Goal: Task Accomplishment & Management: Manage account settings

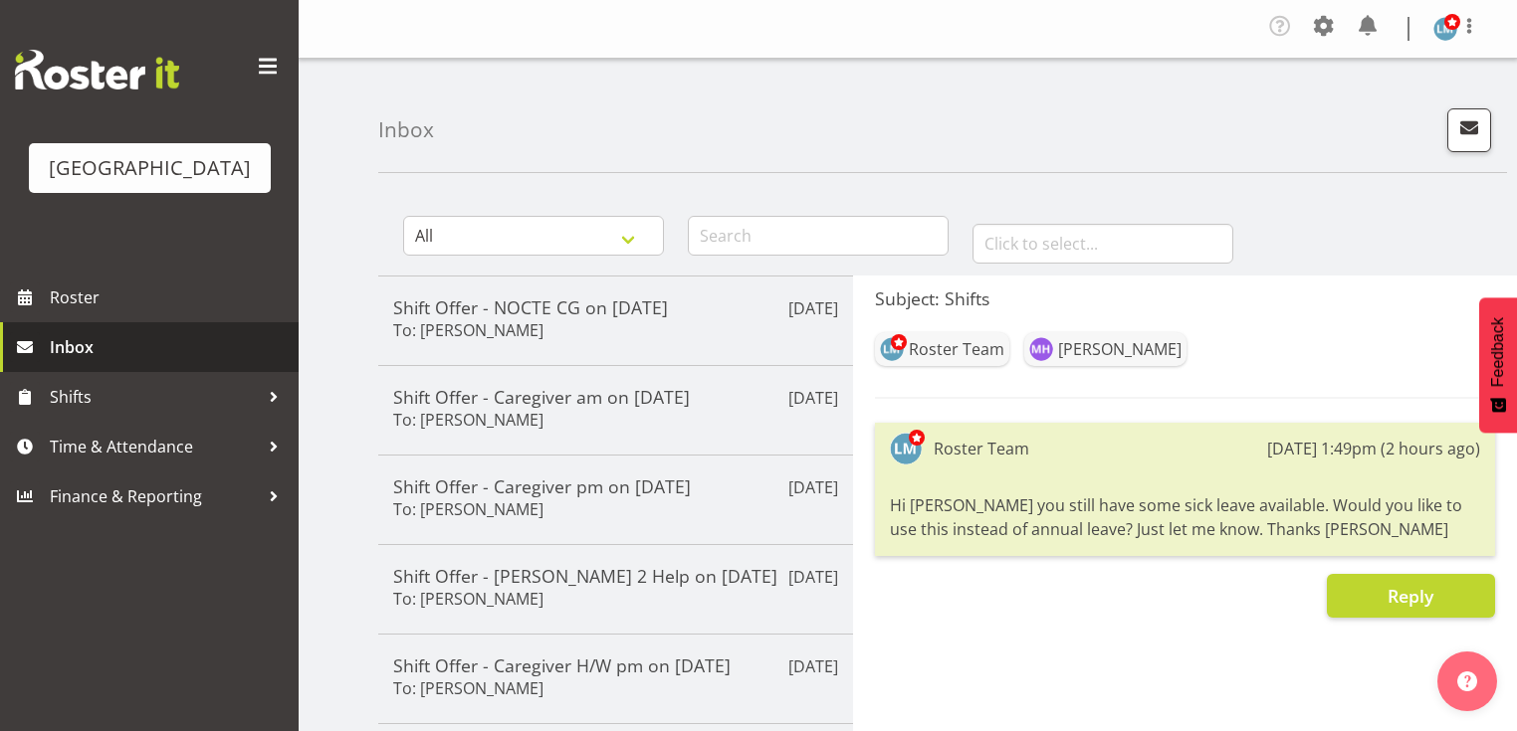
click at [86, 362] on span "Inbox" at bounding box center [169, 347] width 239 height 30
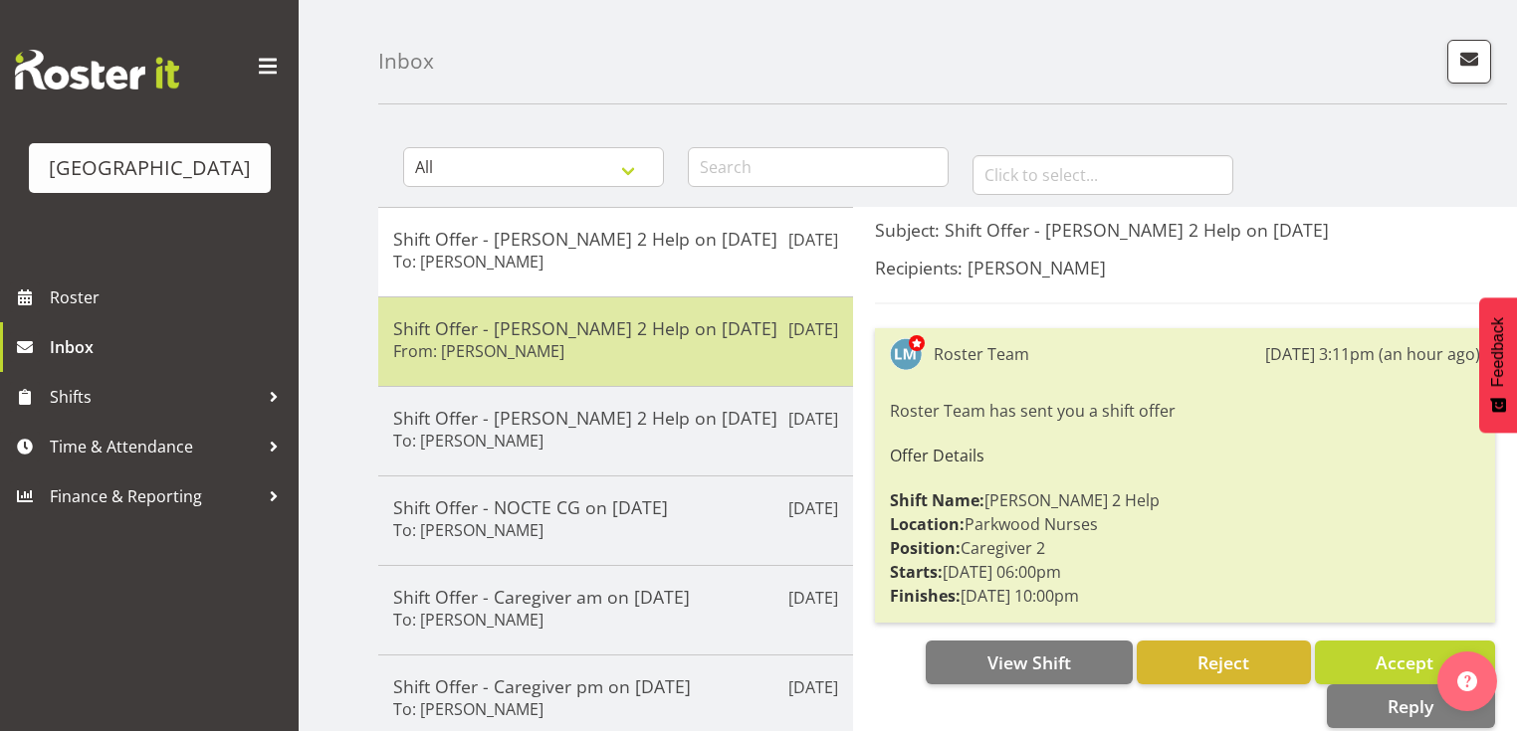
scroll to position [159, 0]
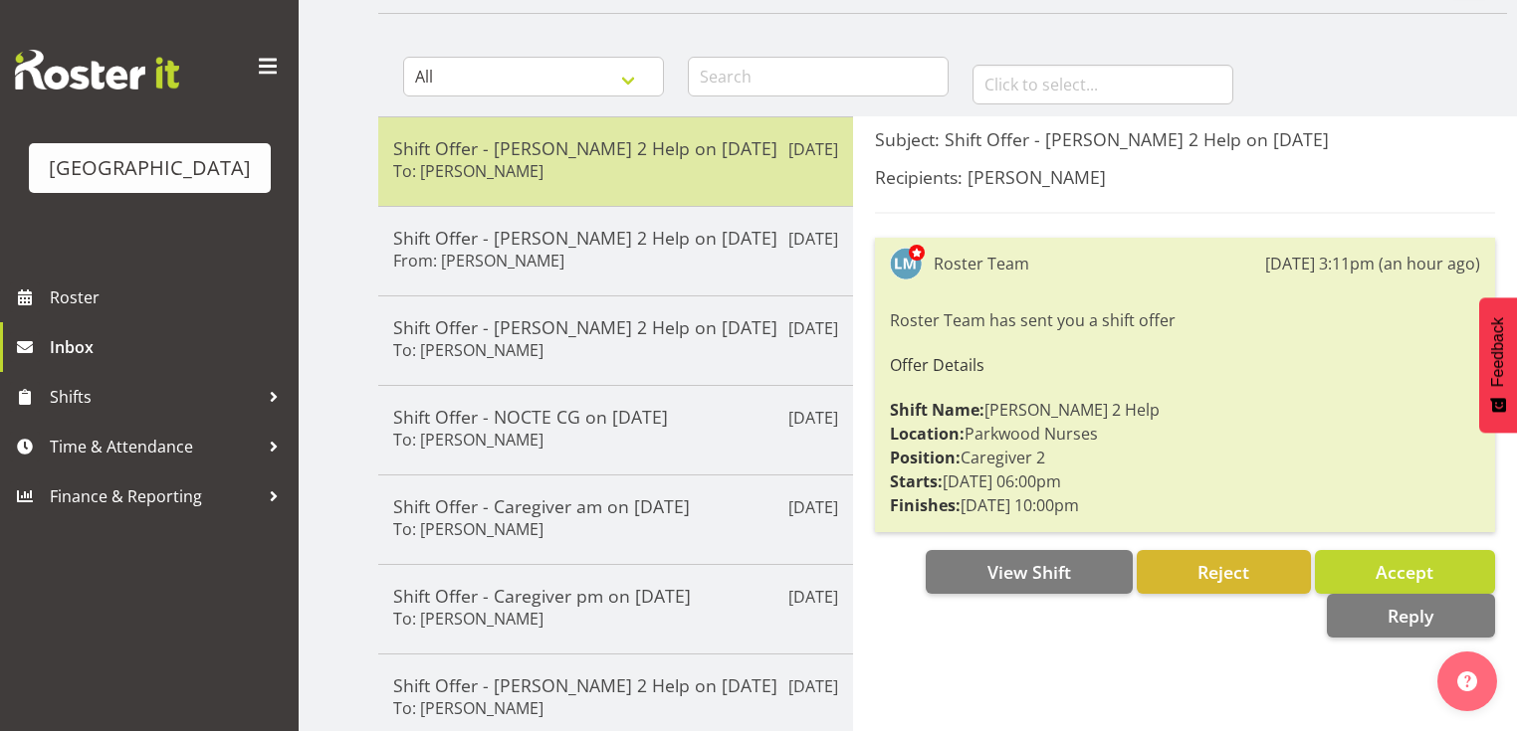
click at [665, 168] on div "Shift Offer - [PERSON_NAME] 2 Help on [DATE] To: [PERSON_NAME]" at bounding box center [615, 161] width 445 height 49
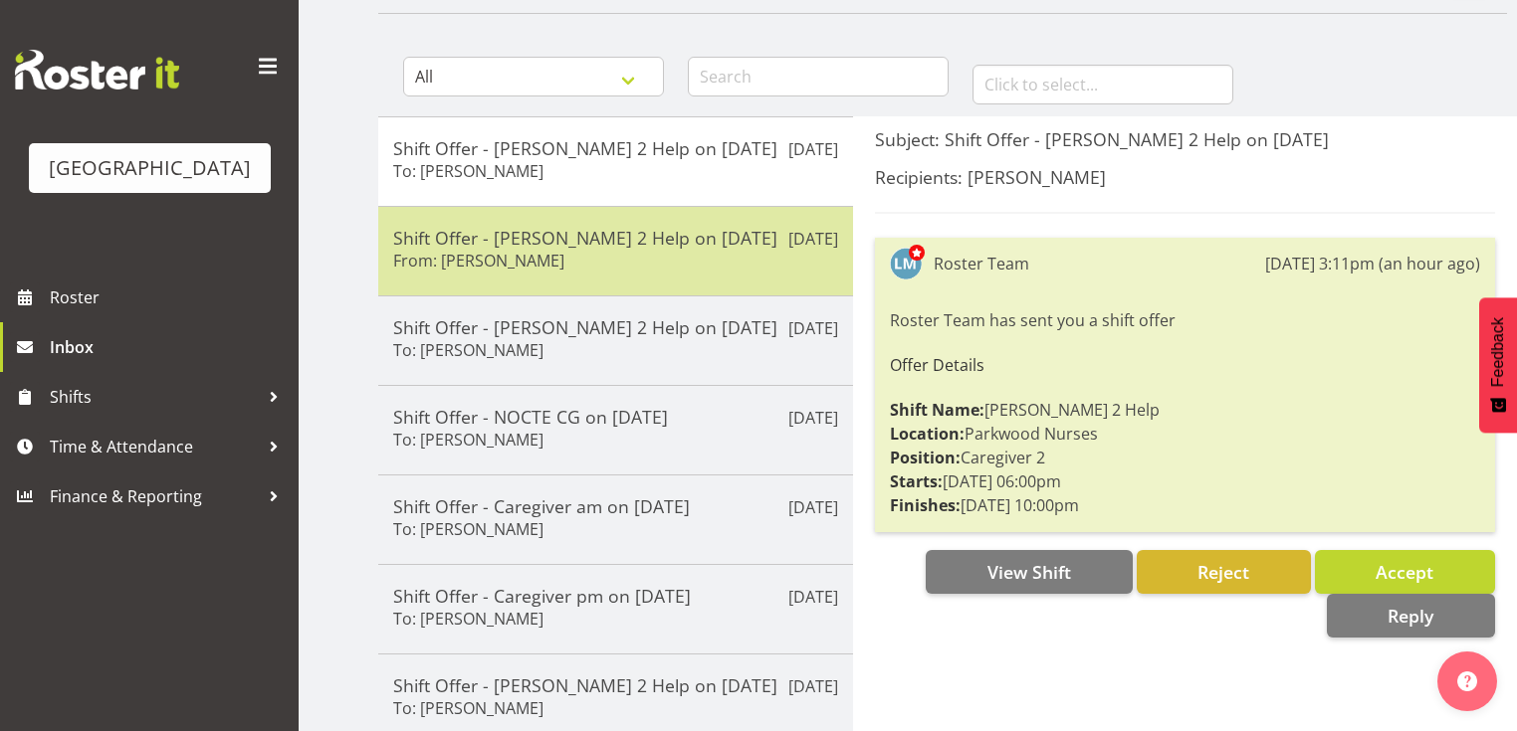
click at [693, 255] on div "Shift Offer - [PERSON_NAME] 2 Help on [DATE] From: [PERSON_NAME]" at bounding box center [615, 251] width 445 height 49
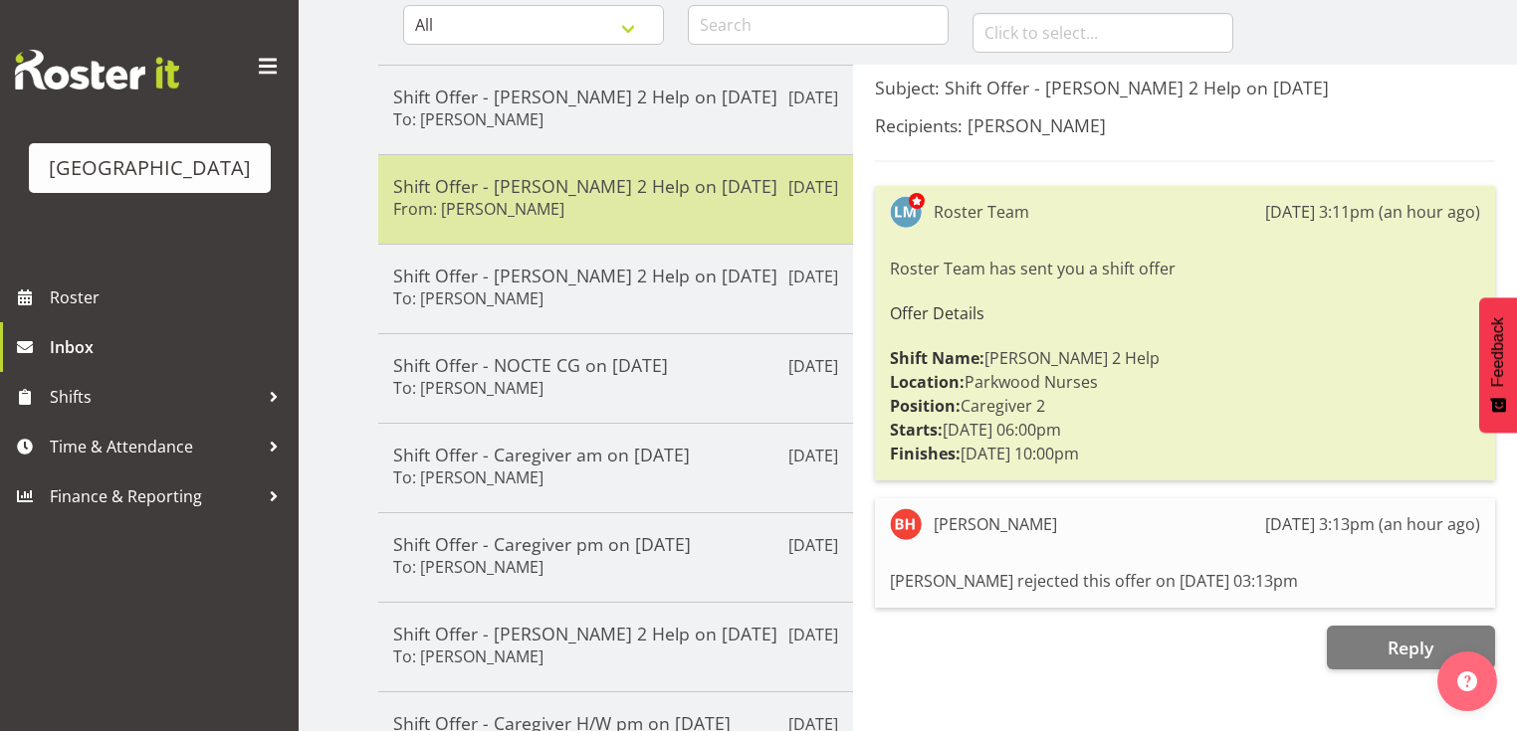
scroll to position [239, 0]
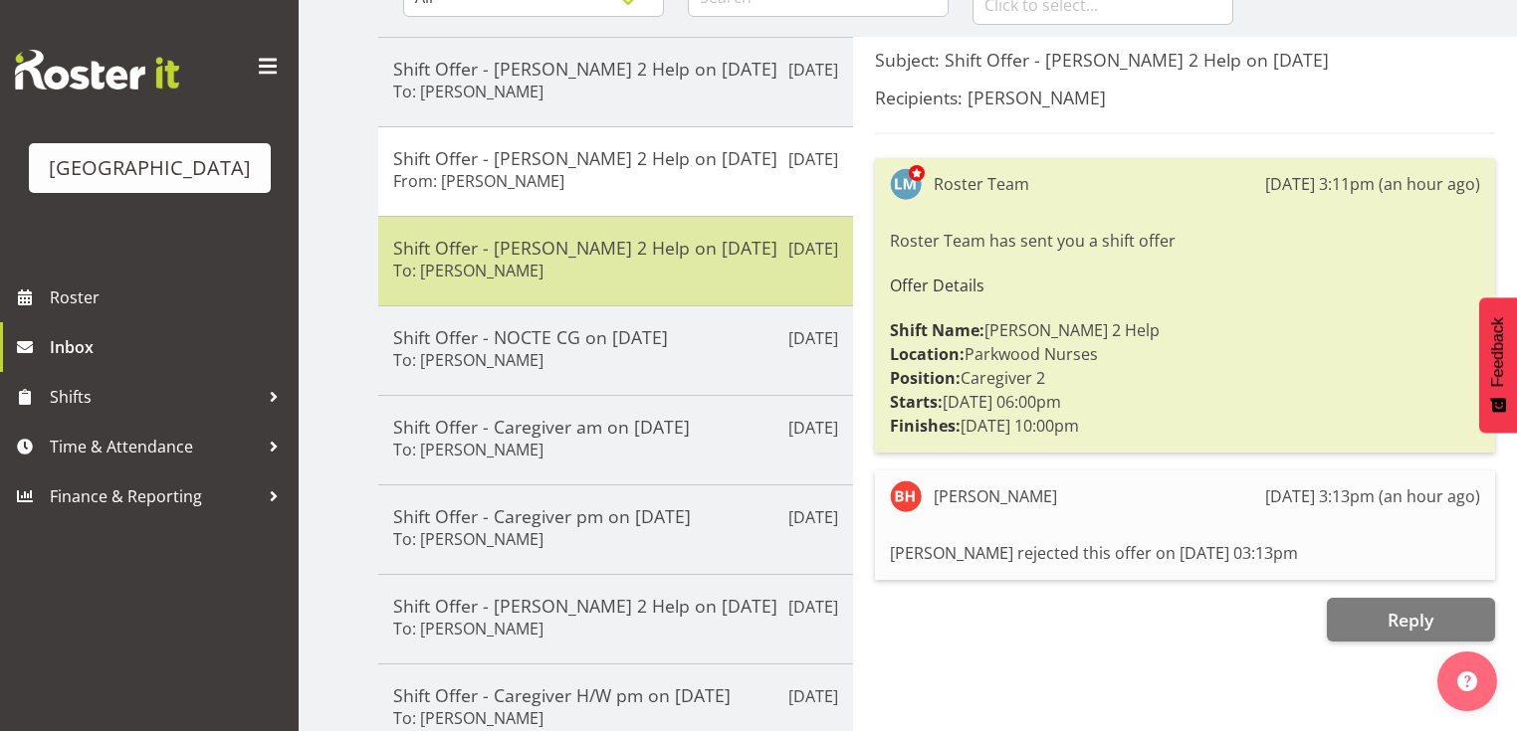
click at [692, 262] on div "Shift Offer - Ressie 2 Help on 01/09/25 To: Ellis Thackery" at bounding box center [615, 261] width 445 height 49
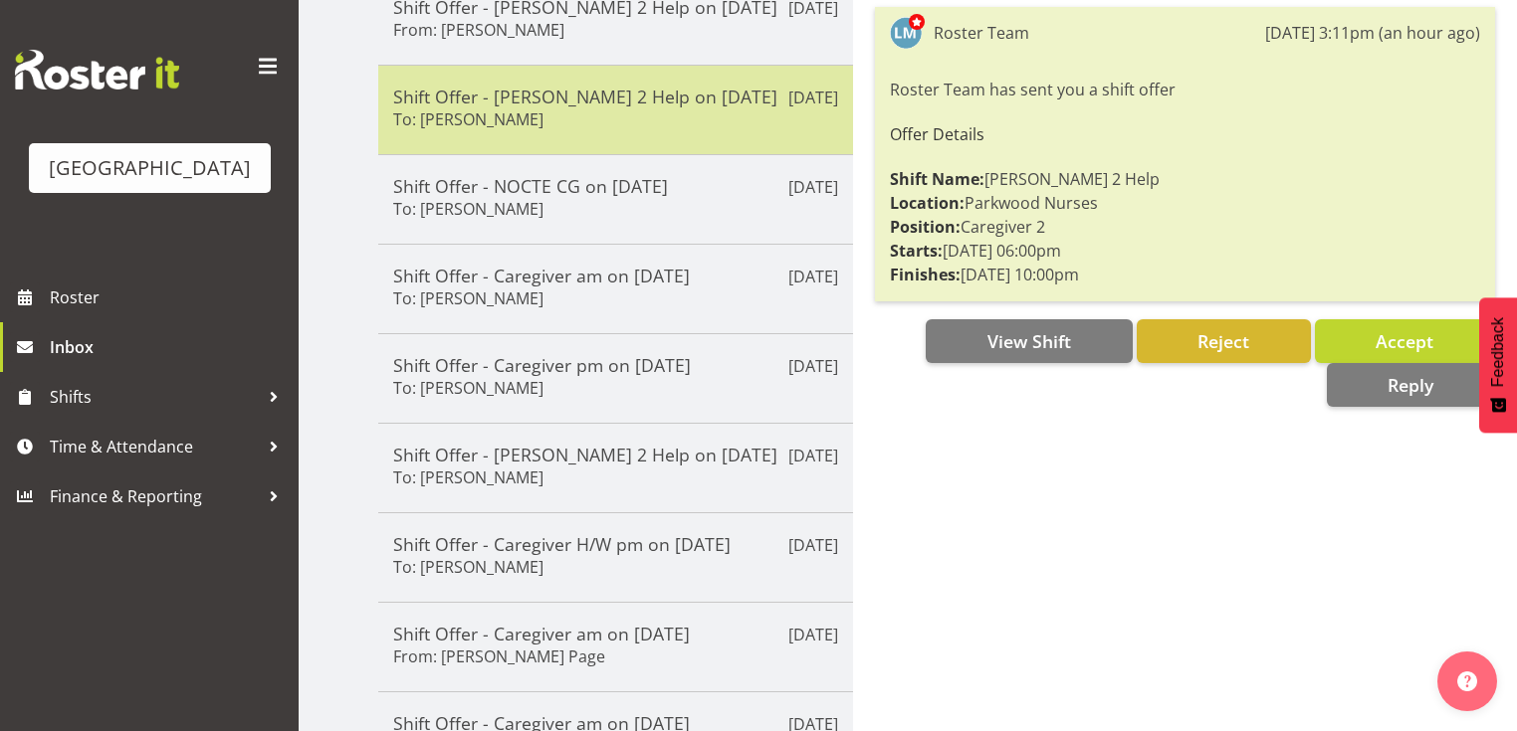
scroll to position [398, 0]
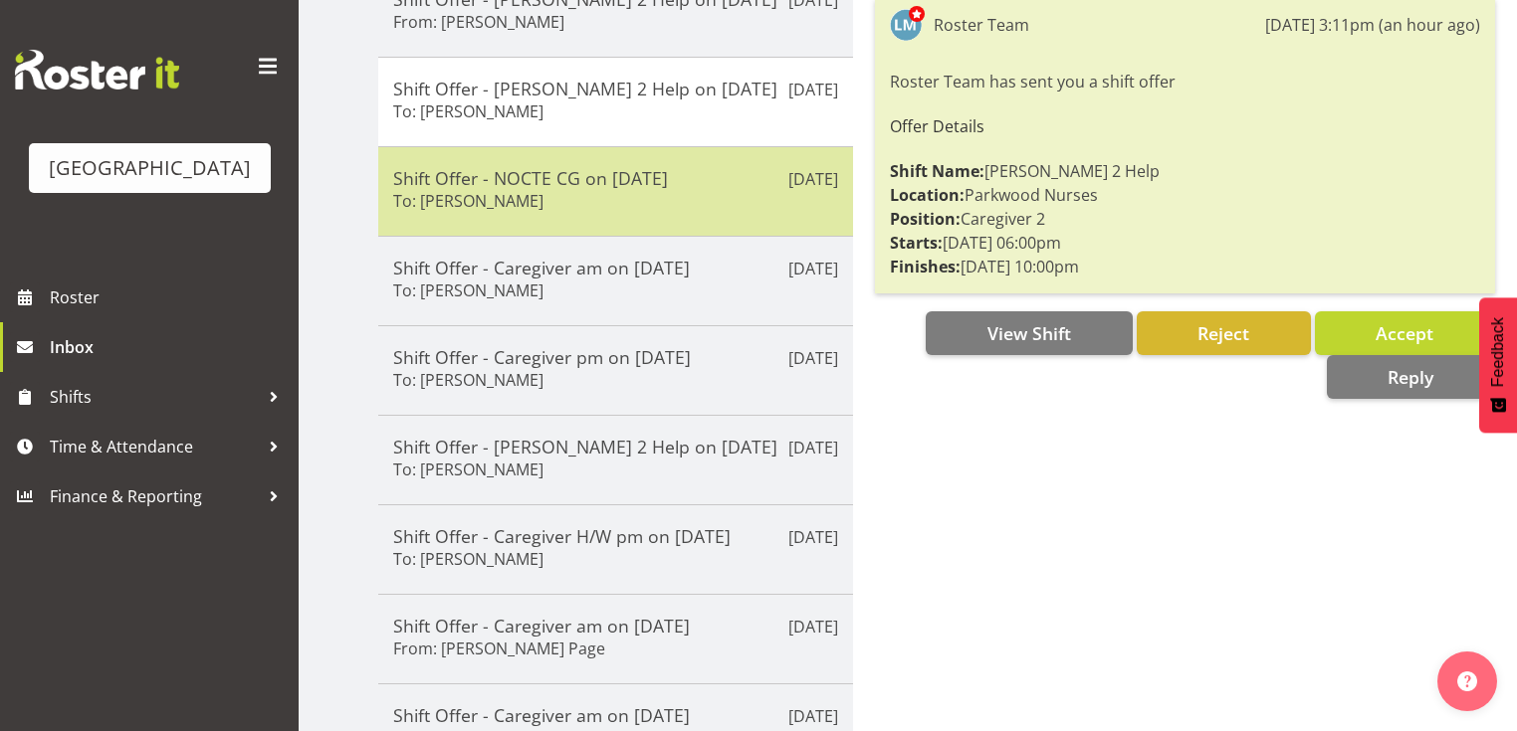
click at [685, 211] on div "Shift Offer - NOCTE CG on 03/09/25 To: Maria Kuraem" at bounding box center [615, 191] width 445 height 49
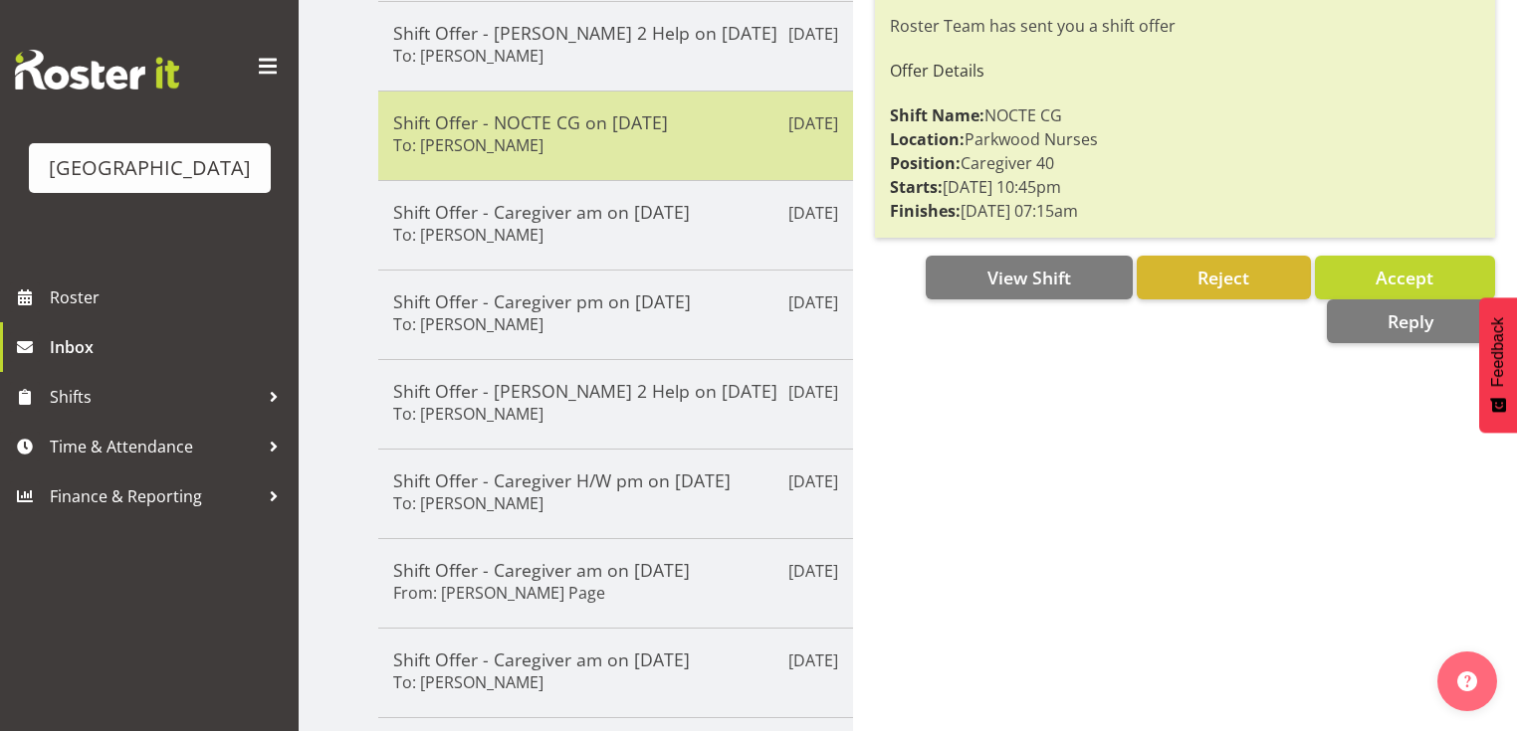
scroll to position [510, 0]
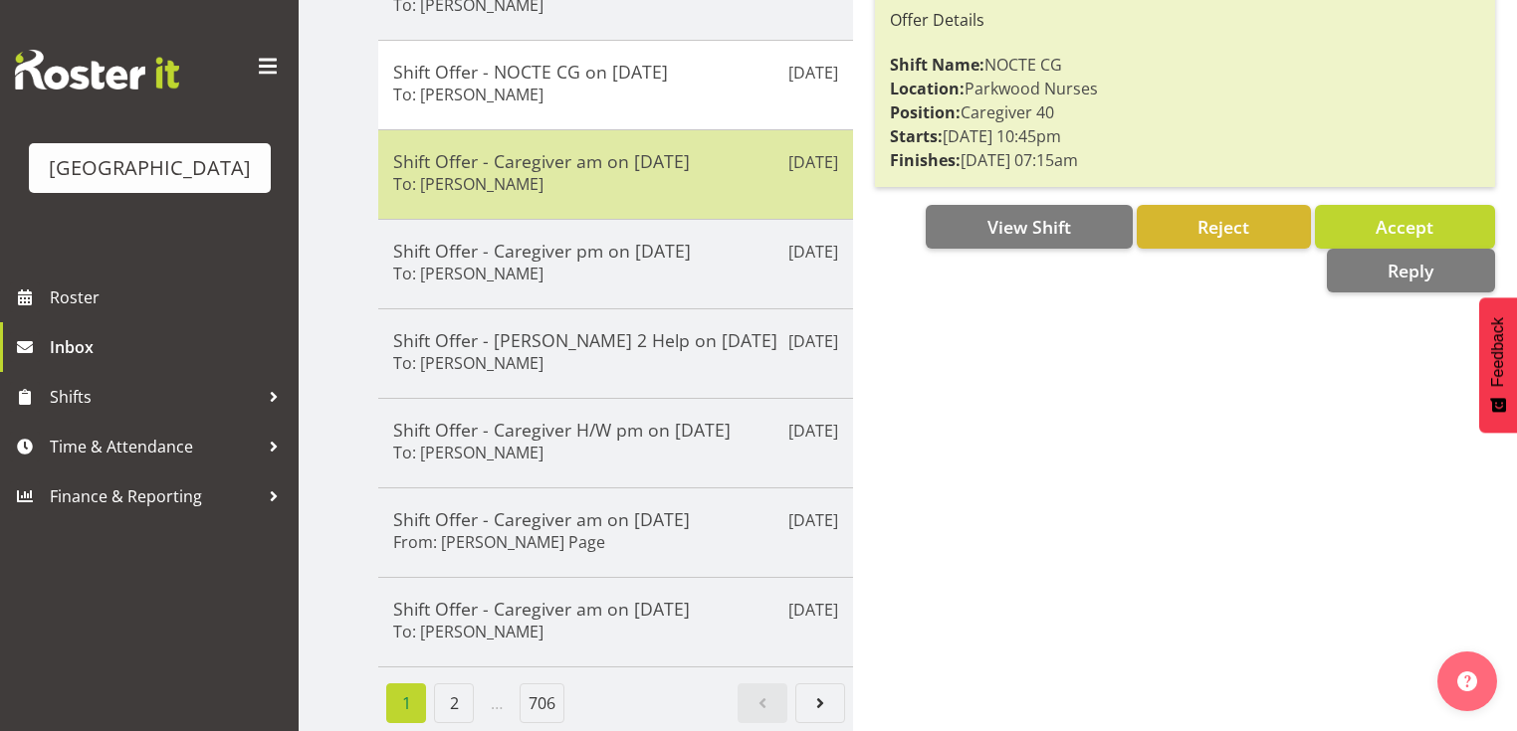
click at [693, 193] on div "Sep 1st Shift Offer - Caregiver am on 07/09/25 To: Caitlin Huria" at bounding box center [615, 174] width 475 height 90
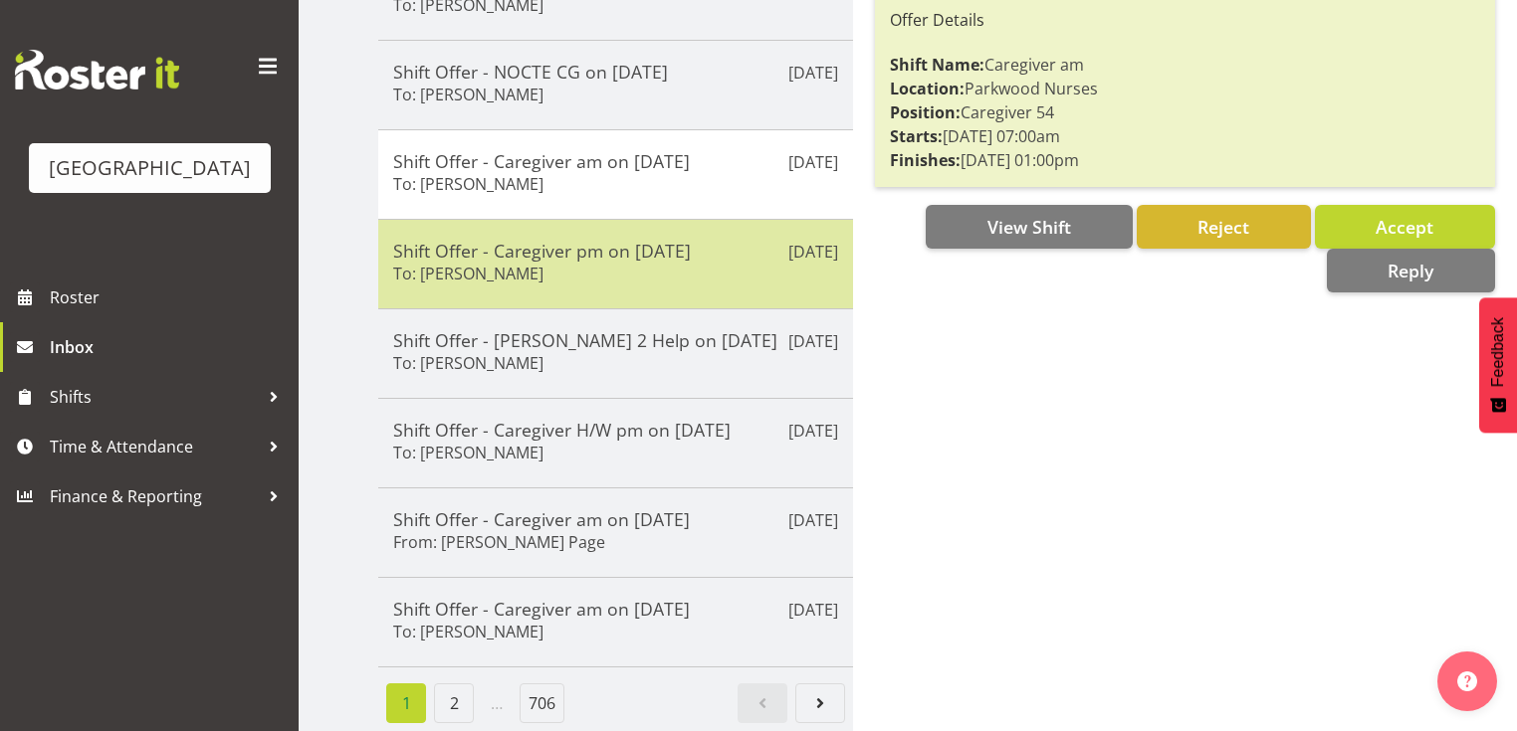
click at [689, 264] on div "Shift Offer - Caregiver pm on 05/09/25 To: Bailey Potter" at bounding box center [615, 264] width 445 height 49
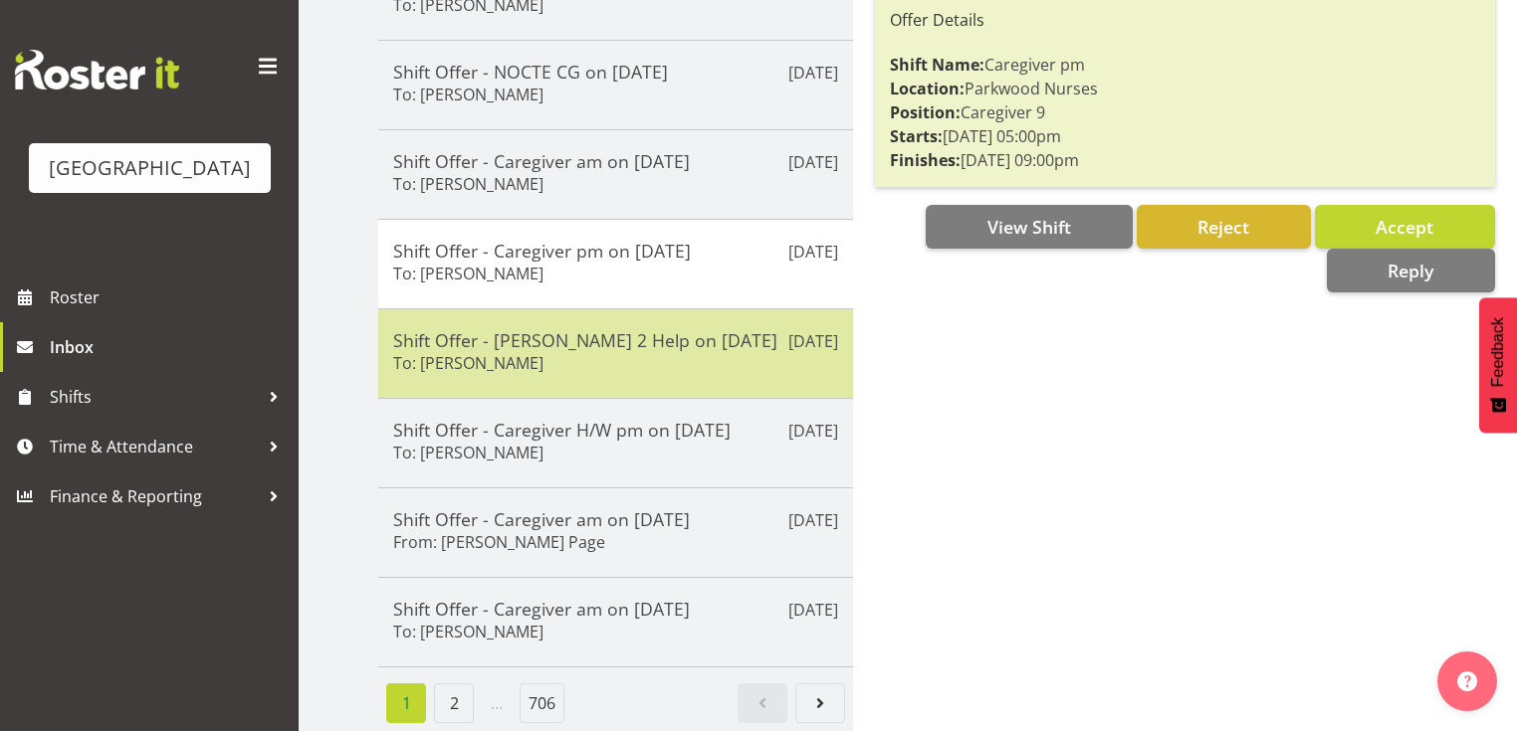
click at [677, 329] on h5 "Shift Offer - Ressie 2 Help on 01/09/25" at bounding box center [615, 340] width 445 height 22
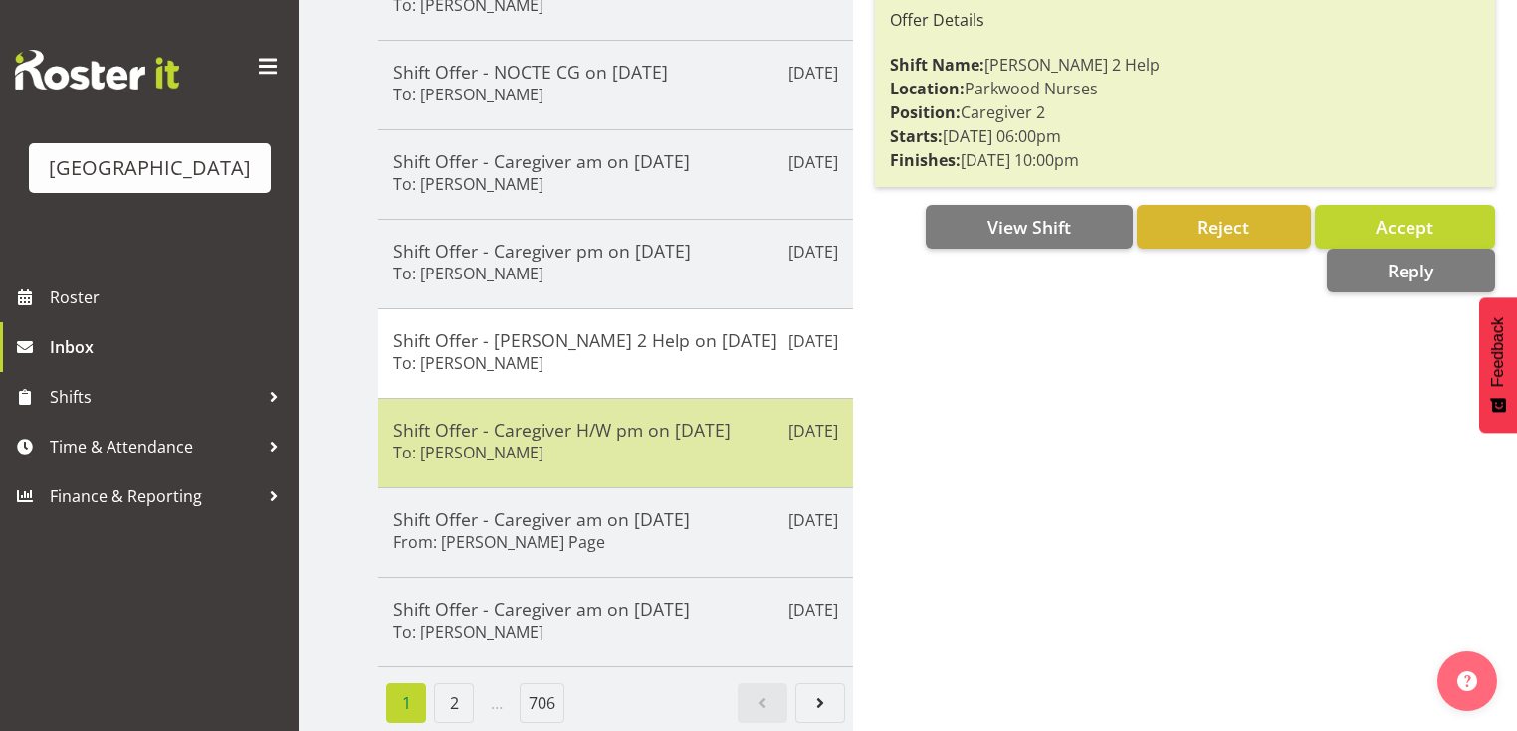
click at [642, 442] on div "Shift Offer - Caregiver H/W pm on 02/09/25 To: Caitlin Huria" at bounding box center [615, 443] width 445 height 49
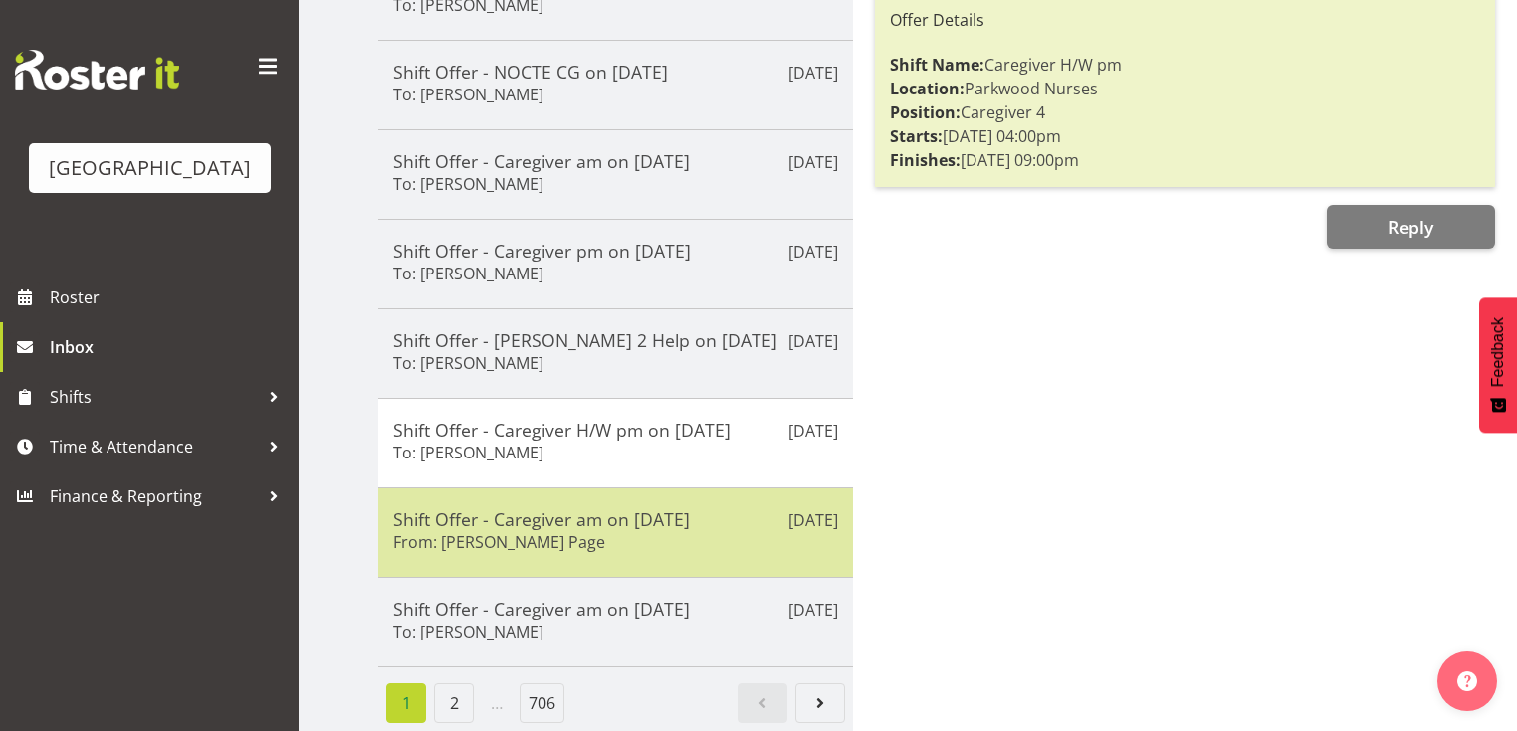
click at [635, 521] on div "Shift Offer - Caregiver am on 02/09/25 From: Robyn Le Page" at bounding box center [615, 533] width 445 height 49
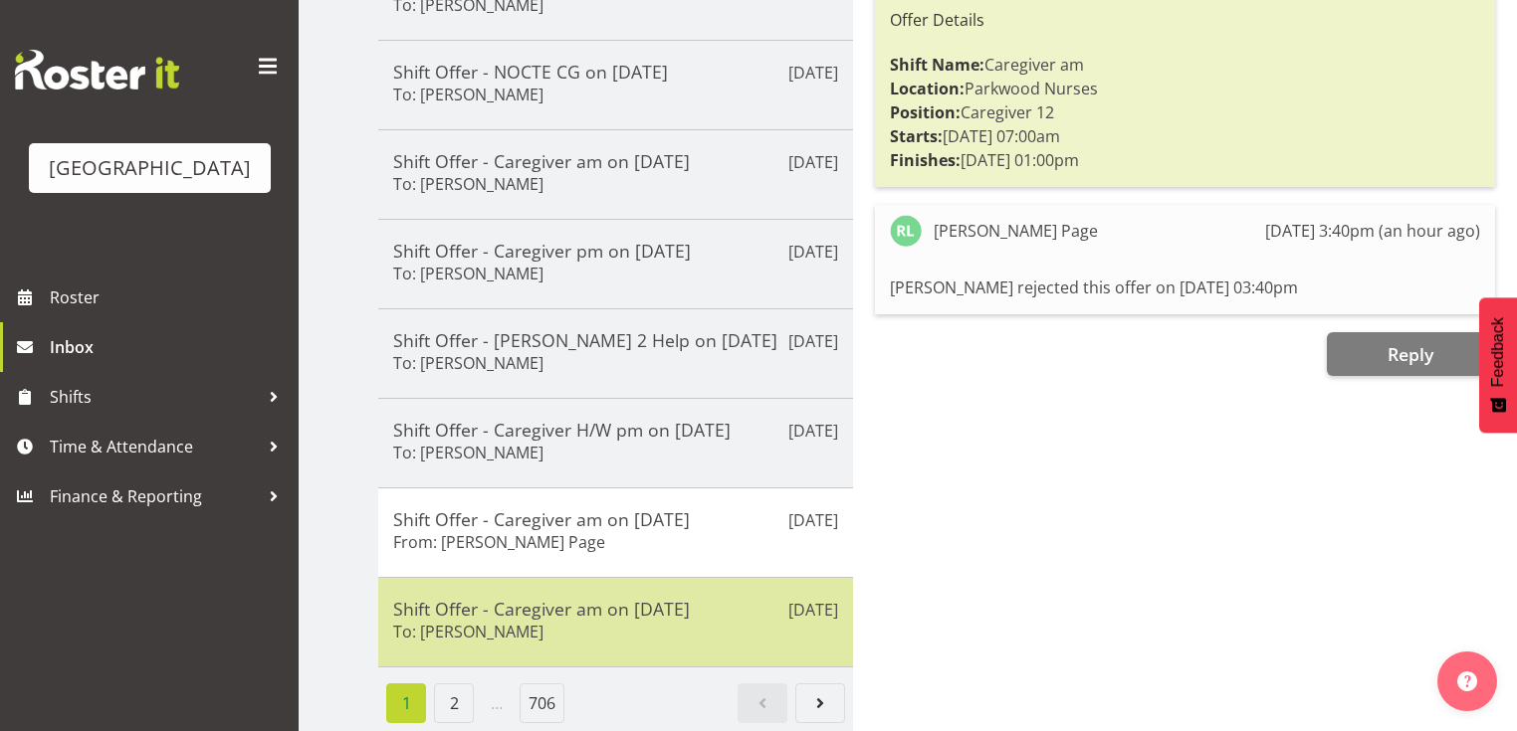
click at [629, 626] on div "Shift Offer - Caregiver am on 02/09/25 To: Jessa Catapang" at bounding box center [615, 622] width 445 height 49
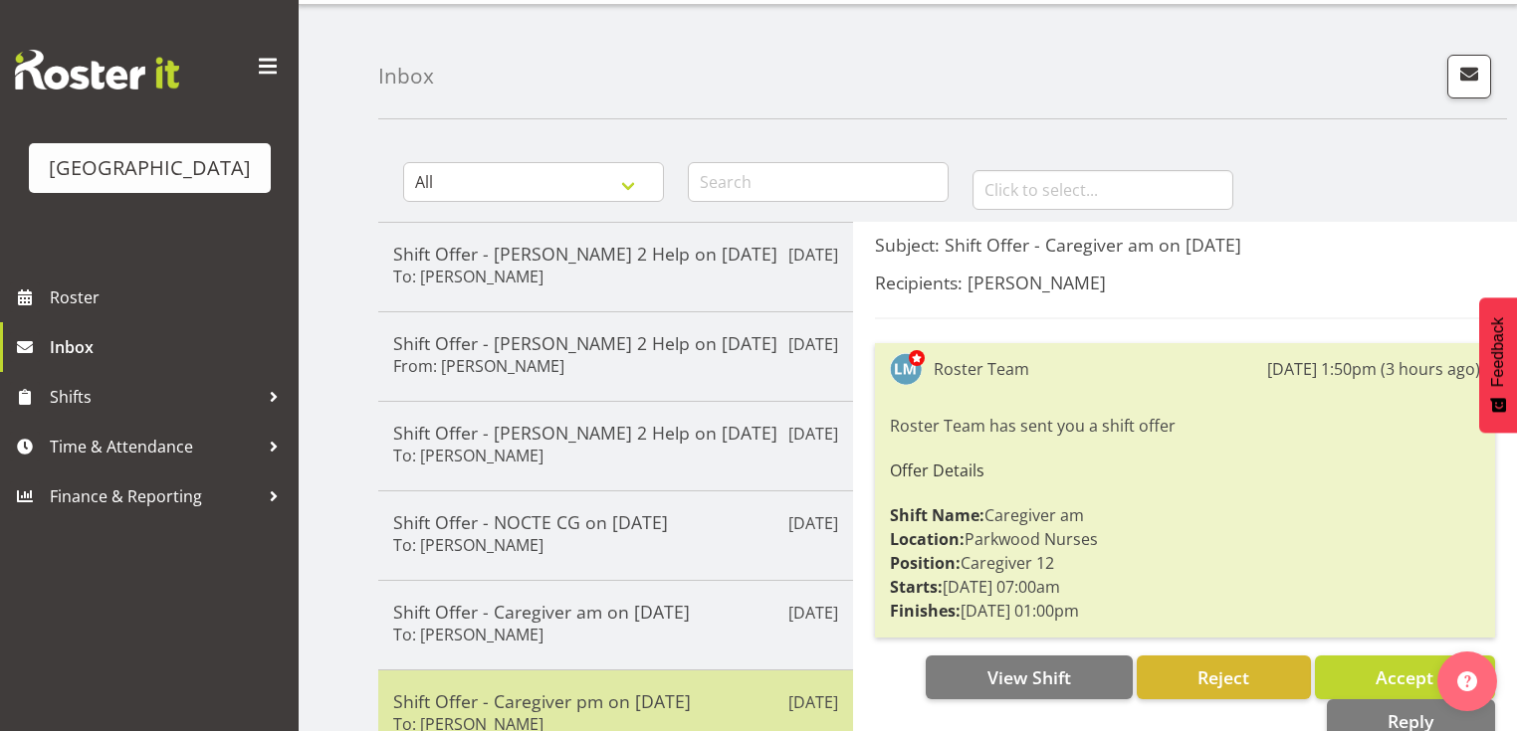
scroll to position [0, 0]
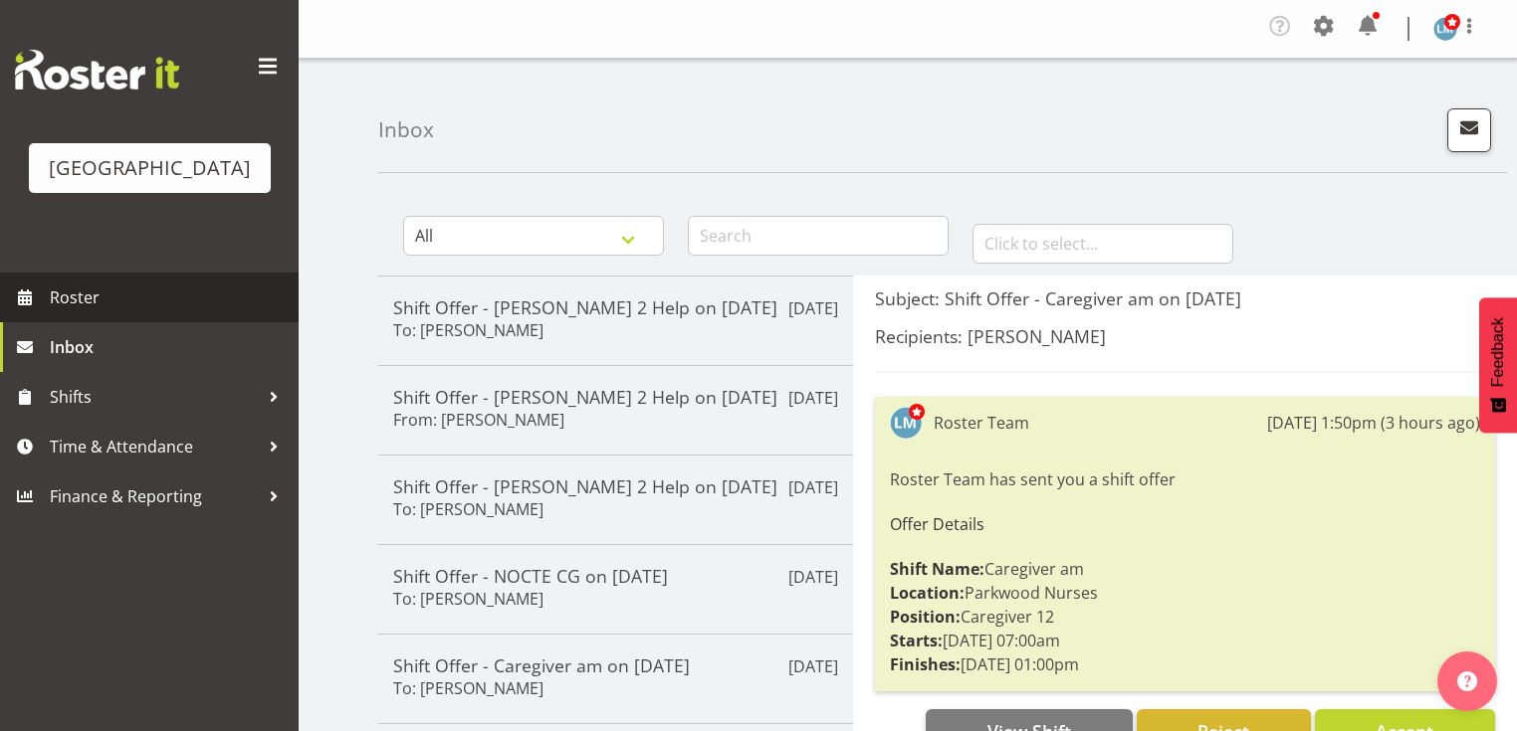
click at [84, 312] on span "Roster" at bounding box center [169, 298] width 239 height 30
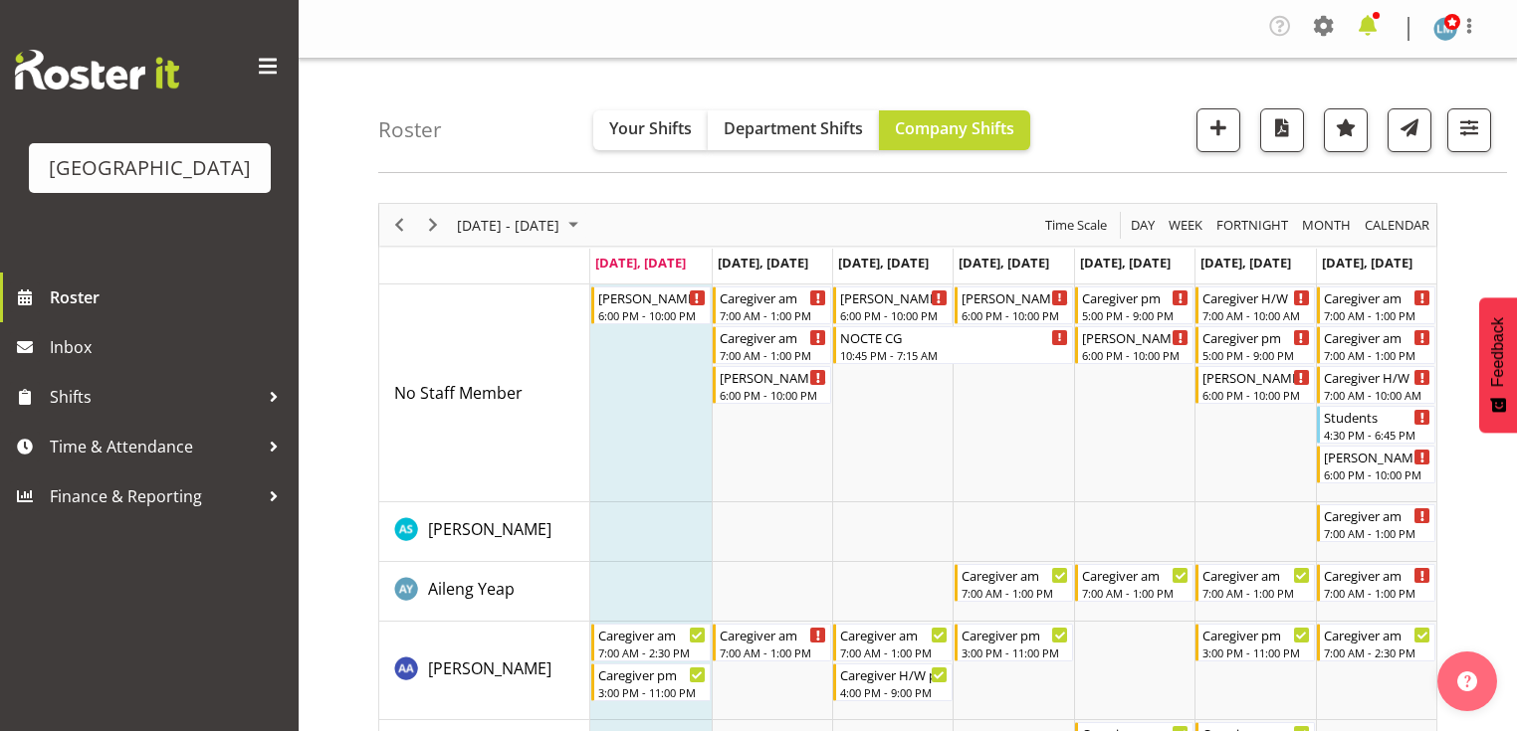
click at [1370, 24] on span at bounding box center [1367, 26] width 32 height 32
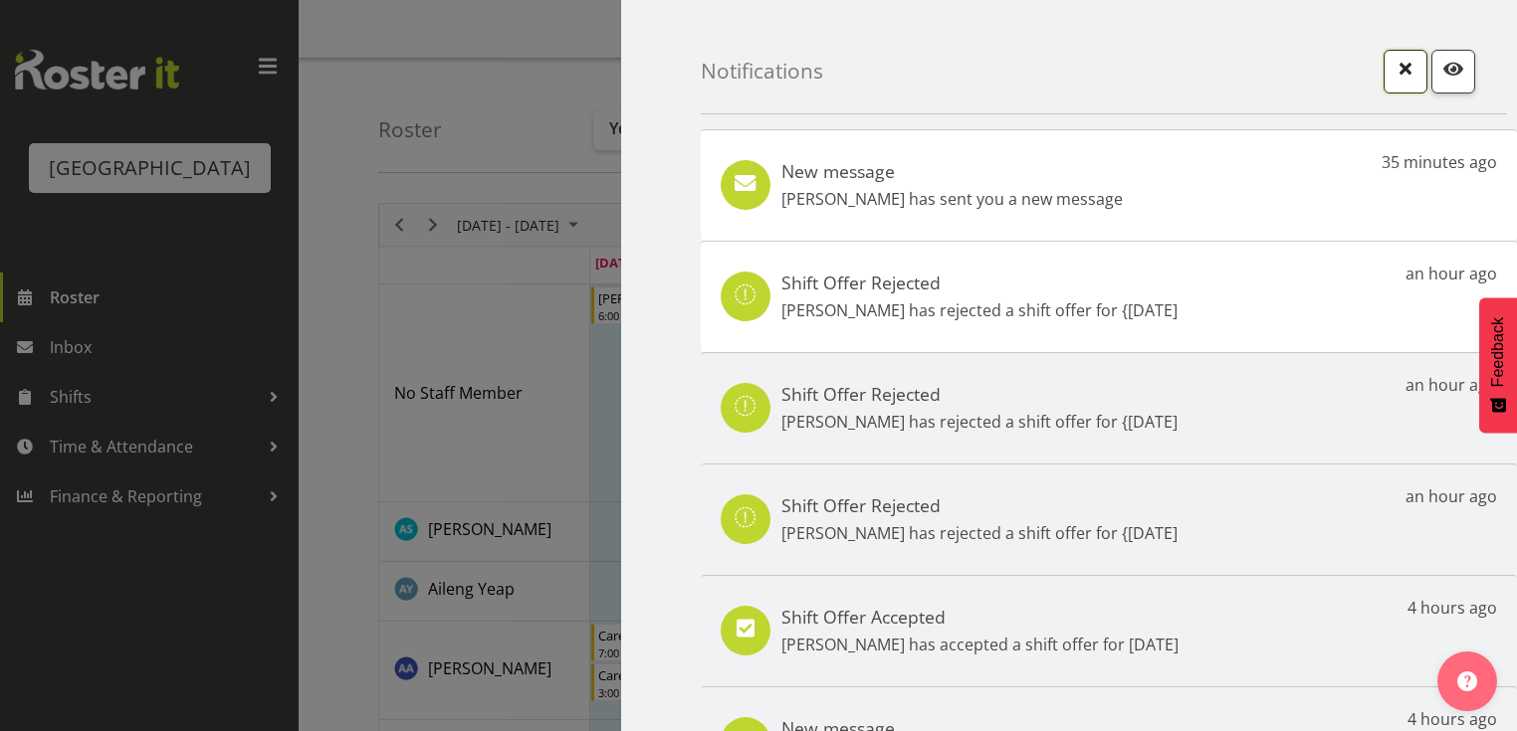
click at [1383, 72] on button "button" at bounding box center [1405, 72] width 44 height 44
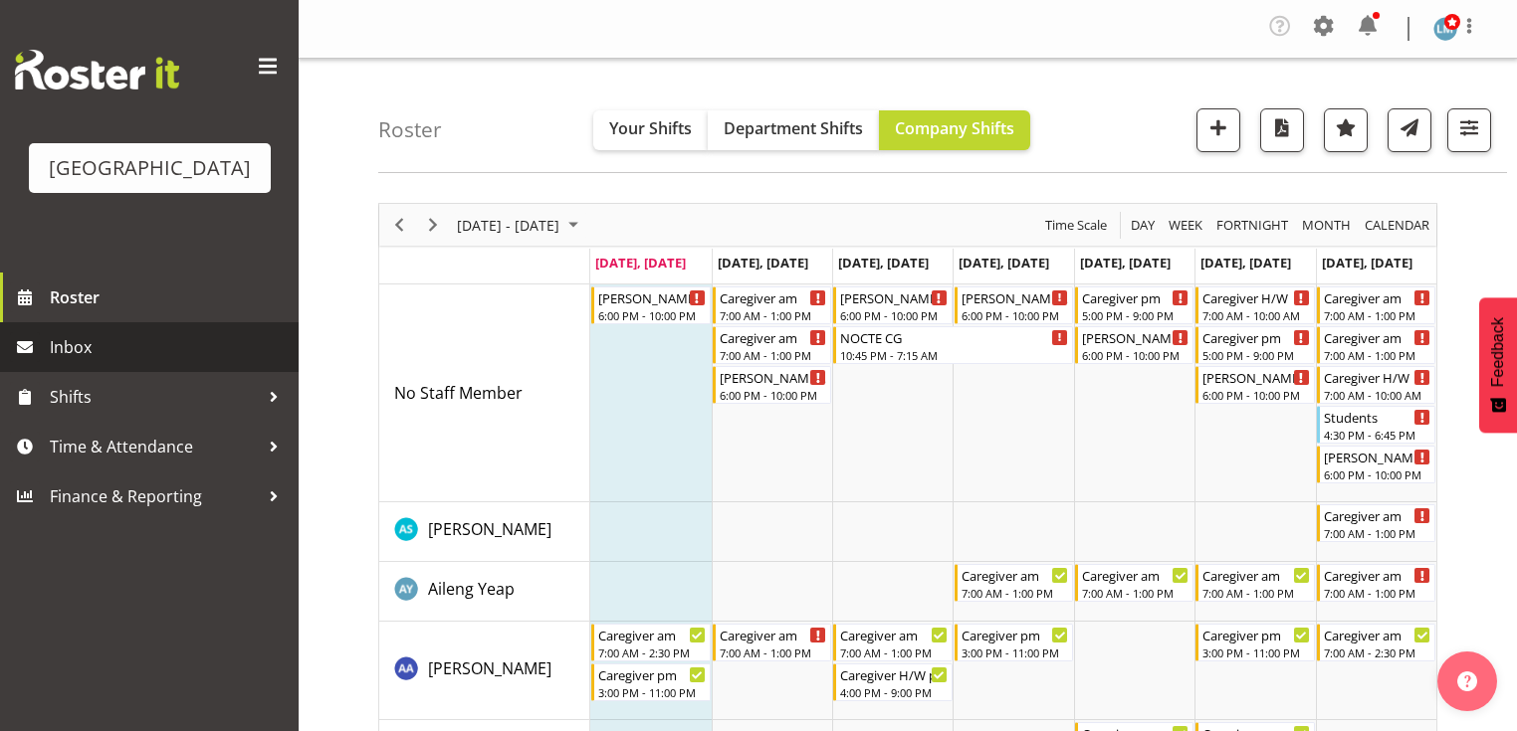
click at [122, 362] on span "Inbox" at bounding box center [169, 347] width 239 height 30
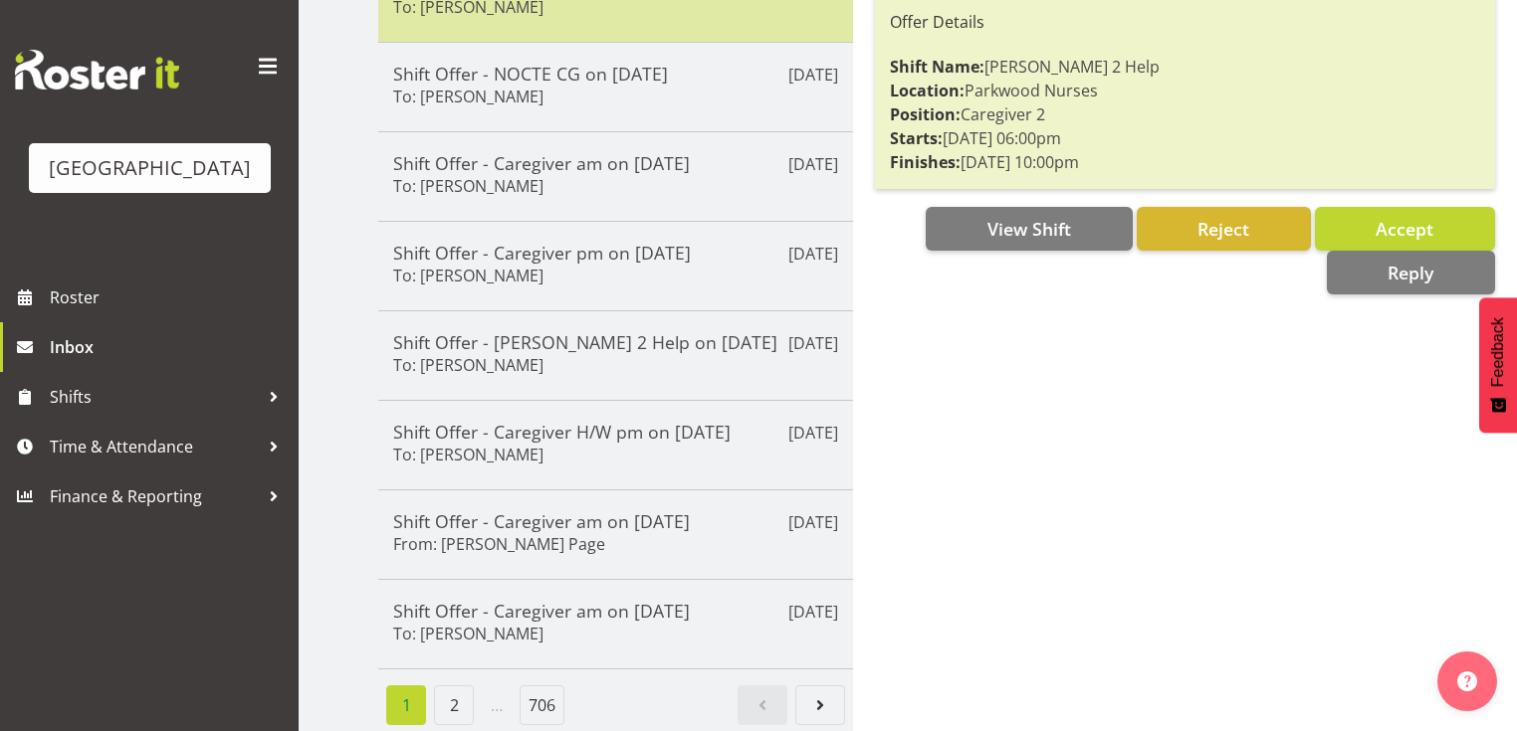
scroll to position [510, 0]
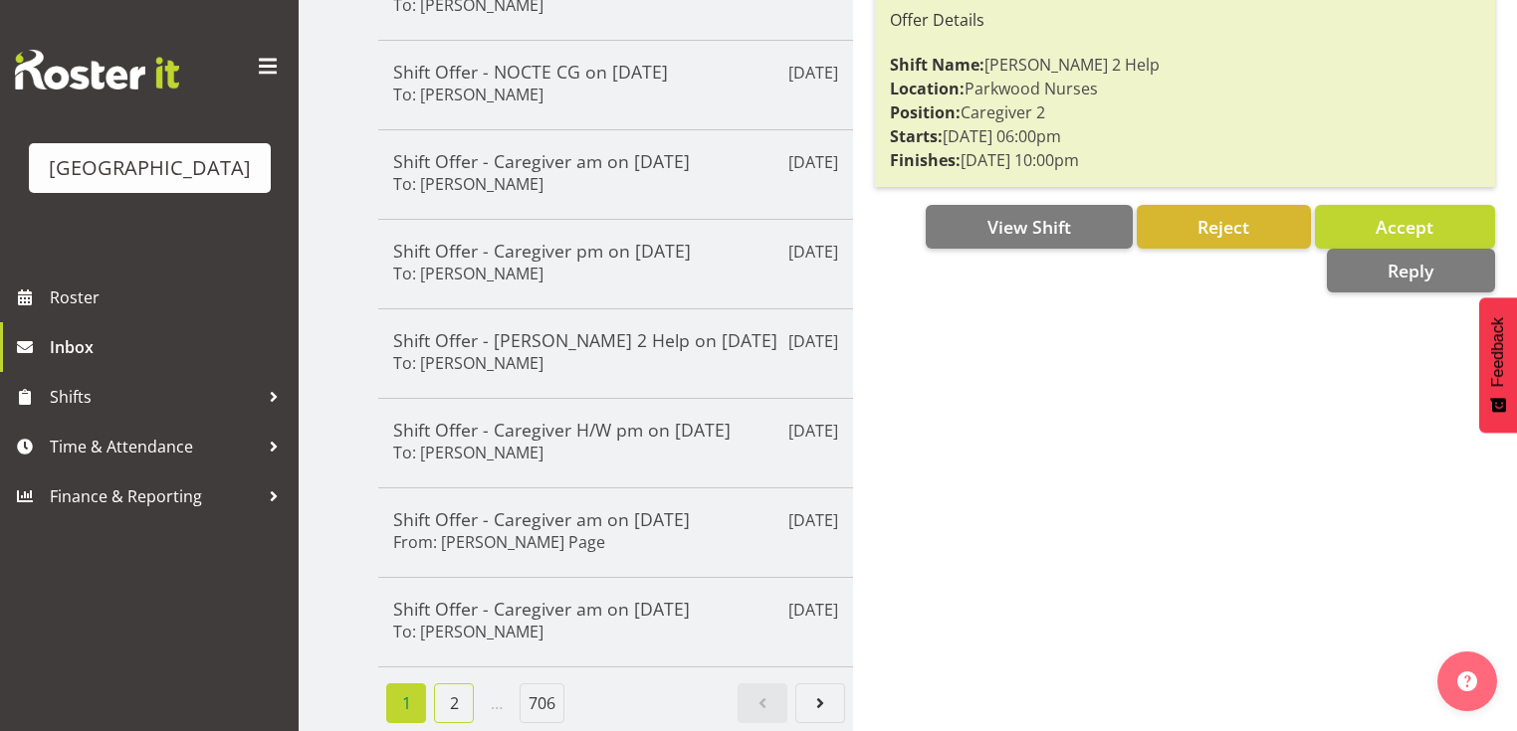
click at [454, 684] on link "2" at bounding box center [454, 704] width 40 height 40
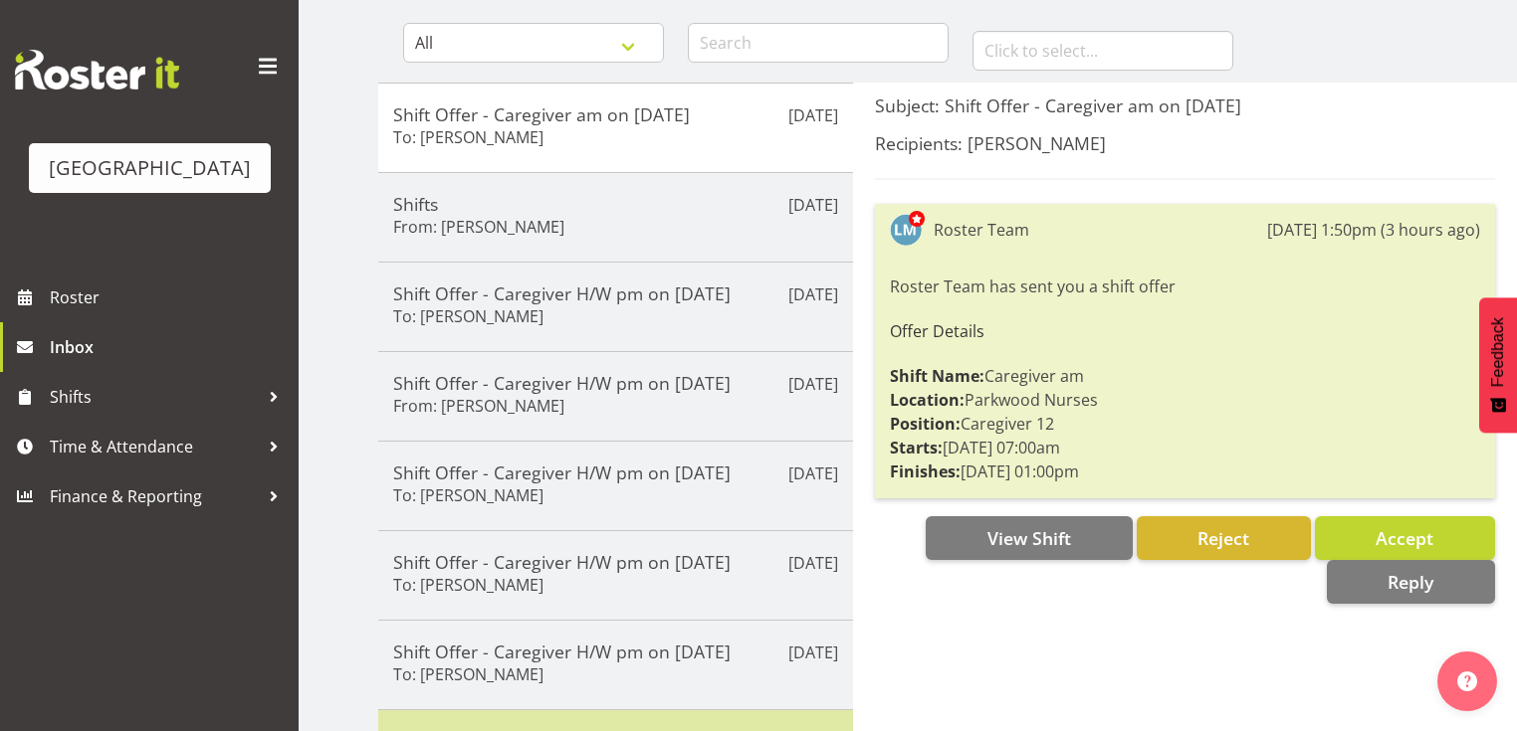
scroll to position [191, 0]
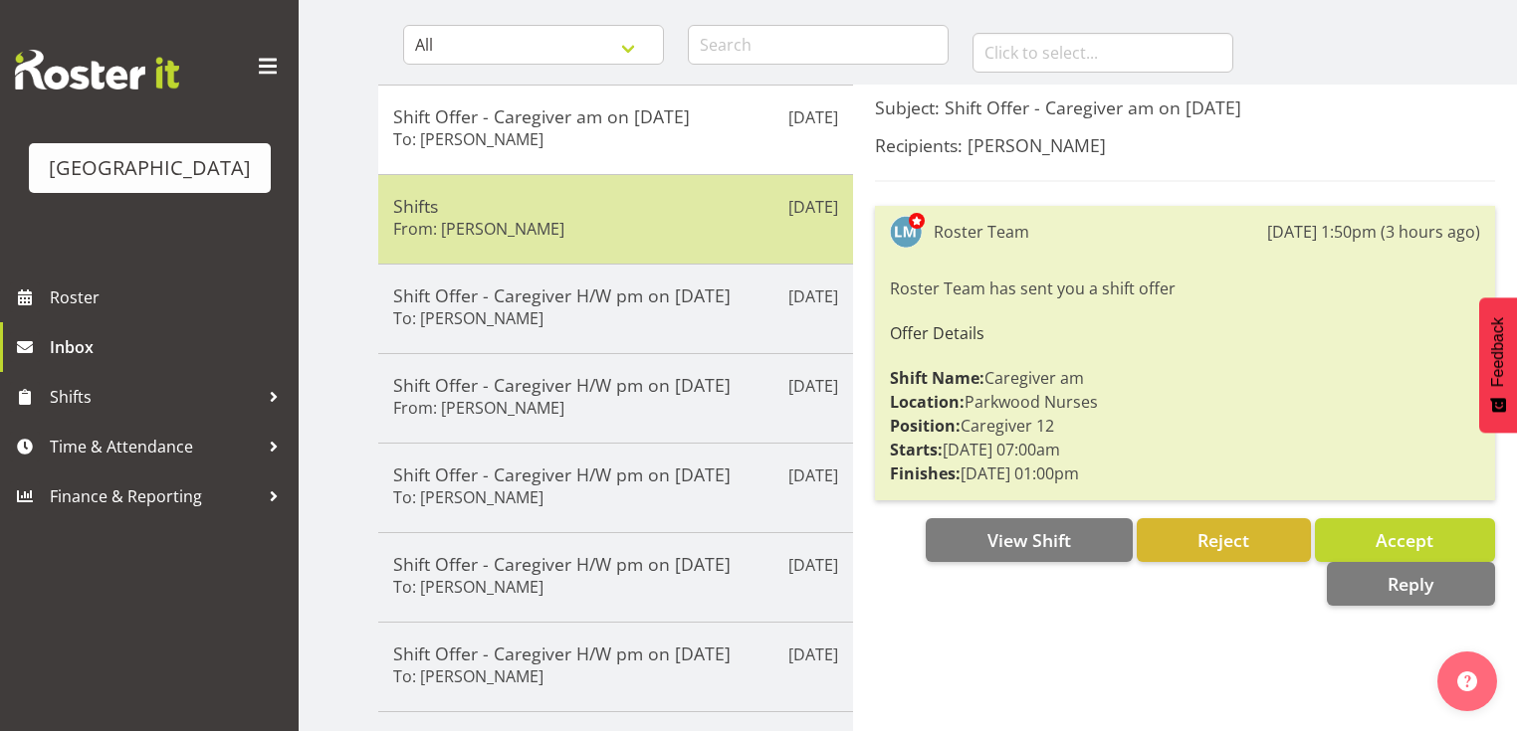
click at [589, 202] on h5 "Shifts" at bounding box center [615, 206] width 445 height 22
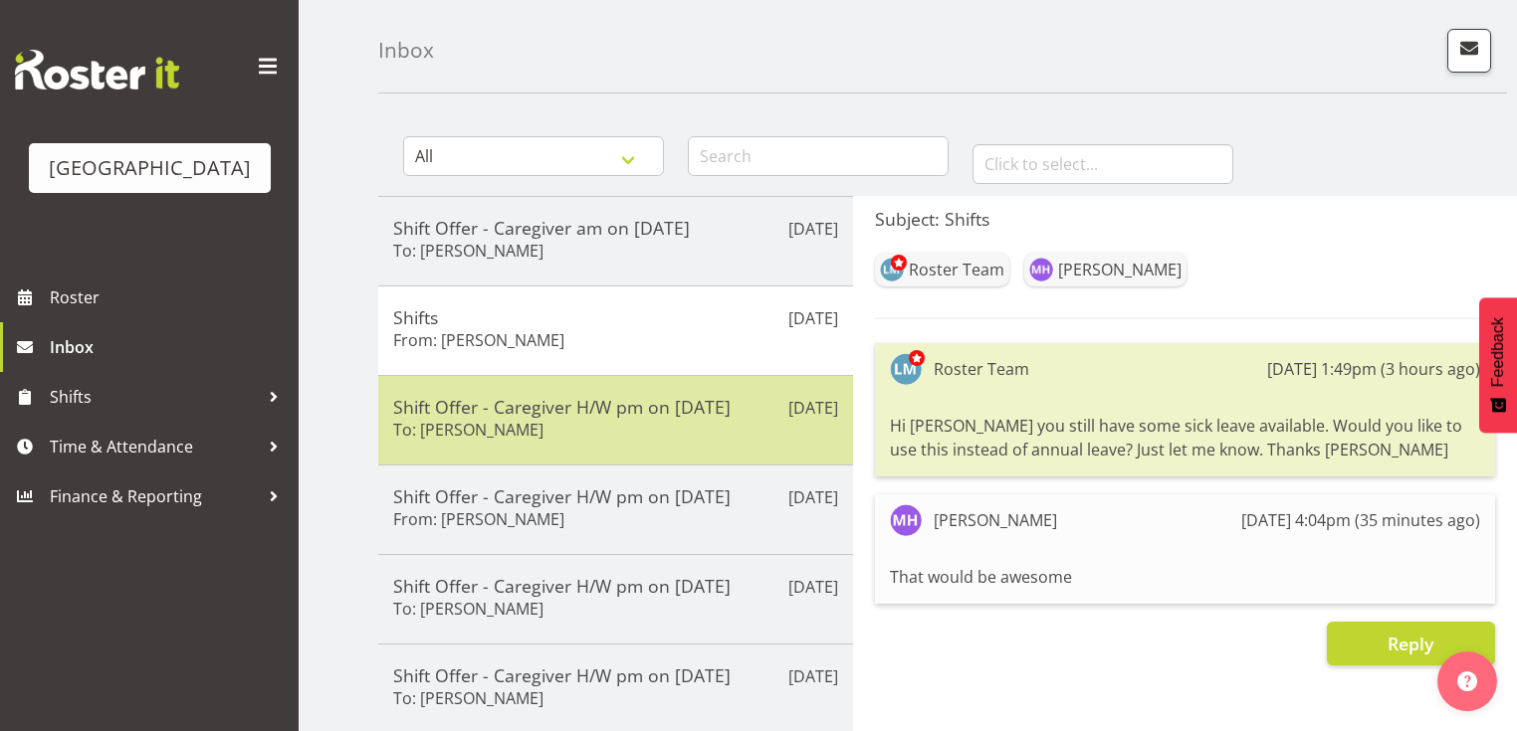
scroll to position [0, 0]
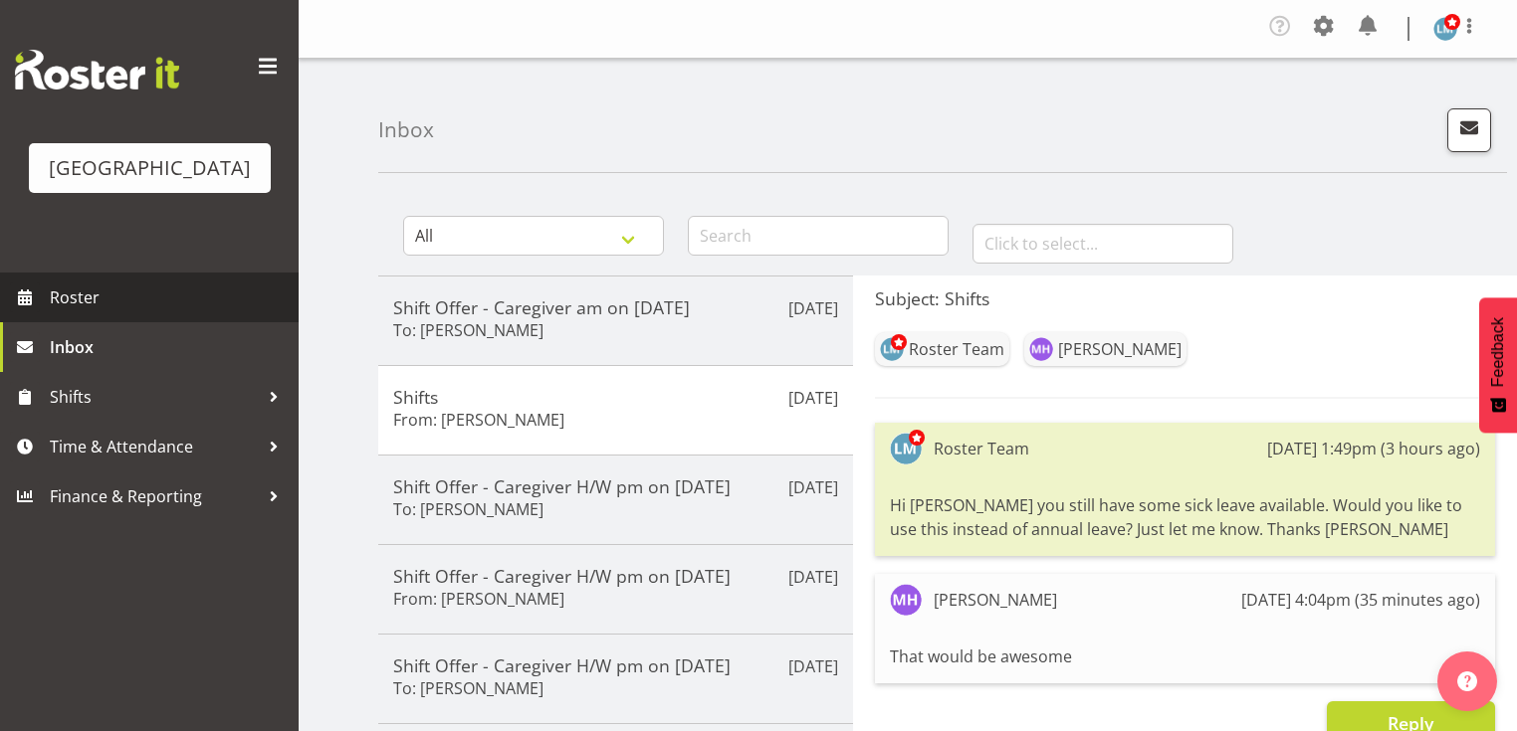
click at [110, 312] on span "Roster" at bounding box center [169, 298] width 239 height 30
